Goal: Task Accomplishment & Management: Use online tool/utility

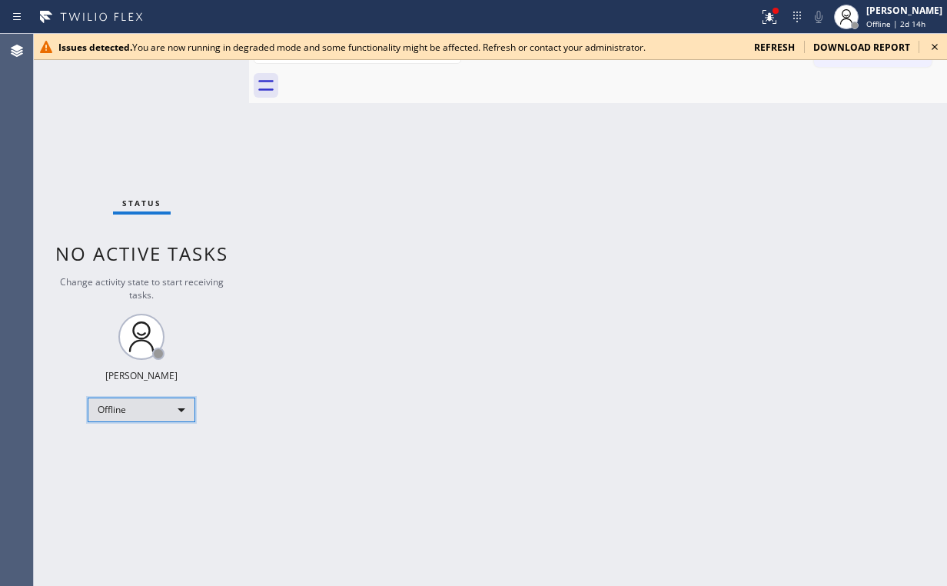
click at [155, 406] on div "Offline" at bounding box center [142, 410] width 108 height 25
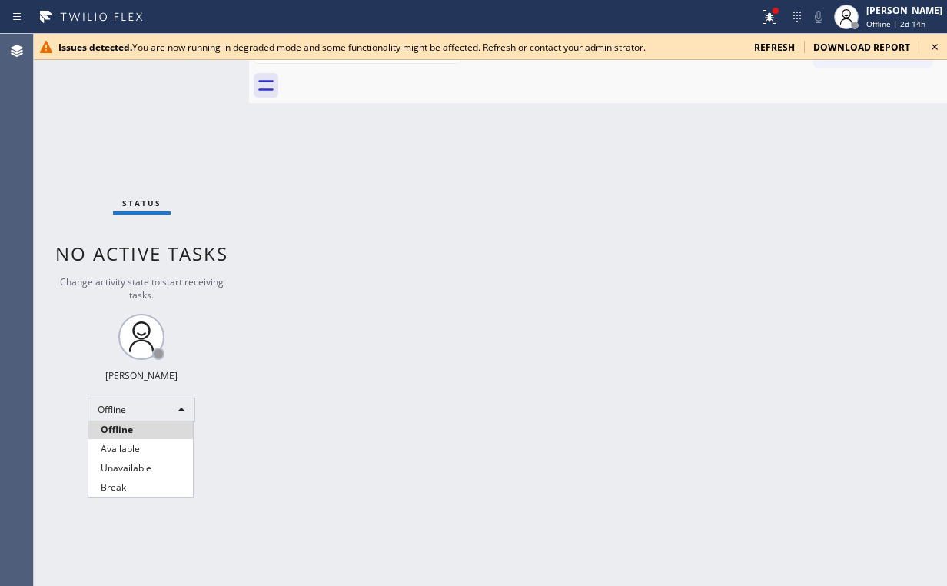
click at [145, 464] on li "Unavailable" at bounding box center [140, 468] width 105 height 18
click at [936, 50] on icon at bounding box center [935, 47] width 18 height 18
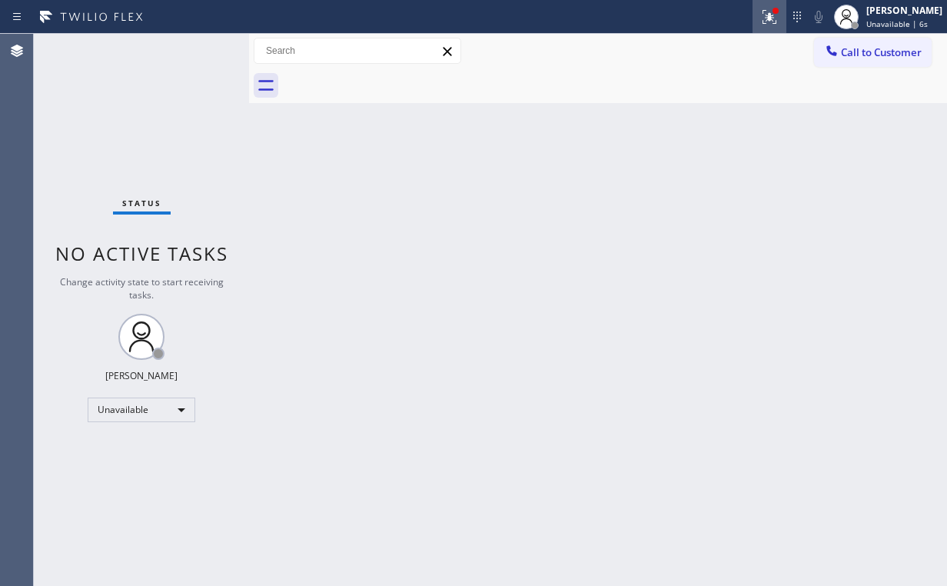
click at [774, 18] on icon at bounding box center [770, 17] width 18 height 18
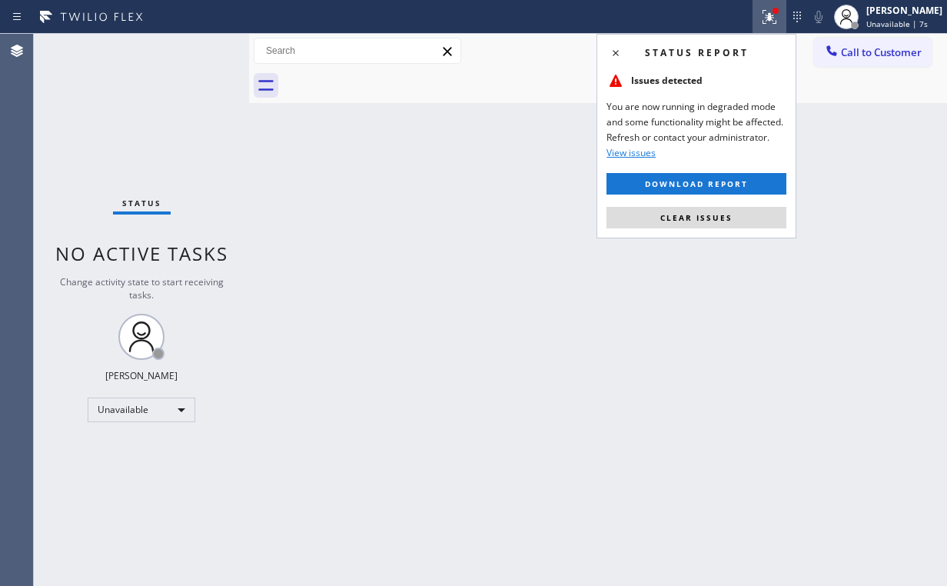
click at [714, 214] on span "Clear issues" at bounding box center [697, 217] width 72 height 11
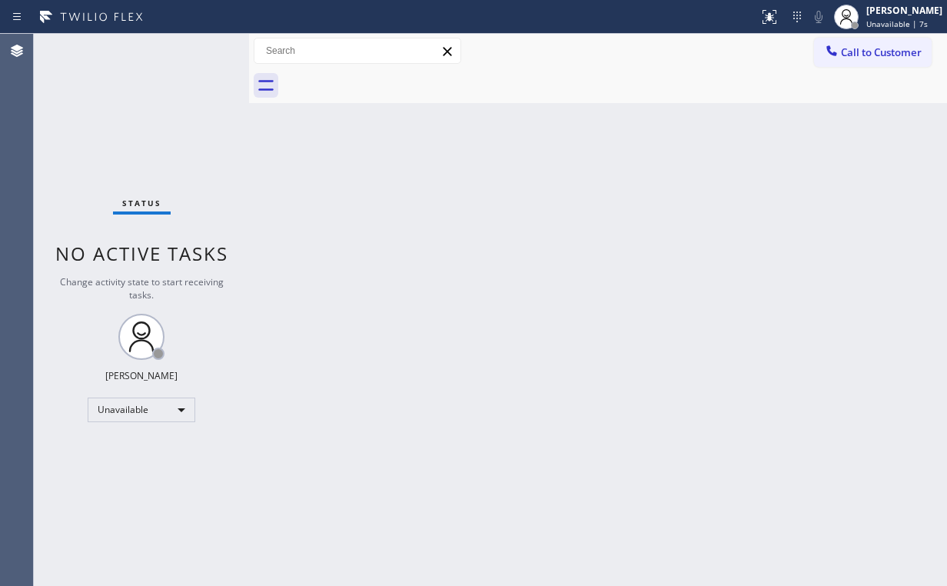
click at [535, 249] on div "Back to Dashboard Change Sender ID Customers Technicians Select a contact Outbo…" at bounding box center [598, 310] width 698 height 552
click at [89, 128] on div "Status No active tasks Change activity state to start receiving tasks. [PERSON_…" at bounding box center [141, 310] width 215 height 552
click at [389, 532] on div "Back to Dashboard Change Sender ID Customers Technicians Select a contact Outbo…" at bounding box center [598, 310] width 698 height 552
click at [492, 117] on div "Back to Dashboard Change Sender ID Customers Technicians Select a contact Outbo…" at bounding box center [598, 310] width 698 height 552
